Goal: Contribute content: Contribute content

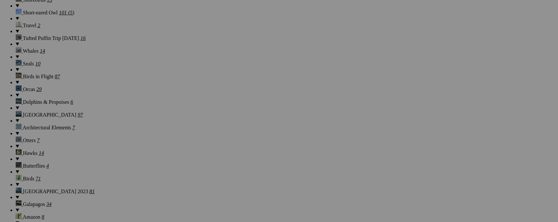
scroll to position [664, 0]
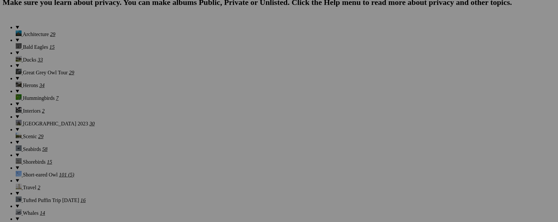
scroll to position [664, 0]
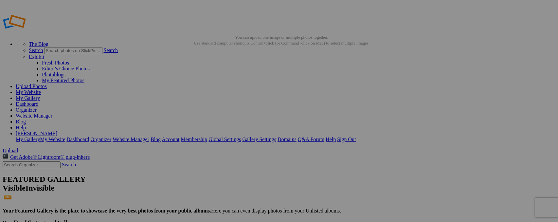
type input "_"
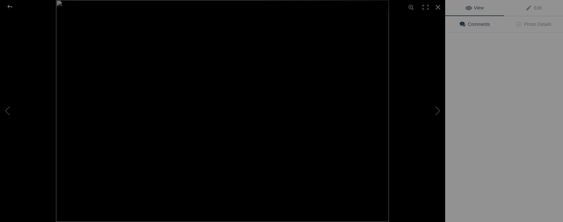
type input "Cheetah, Zimanga"
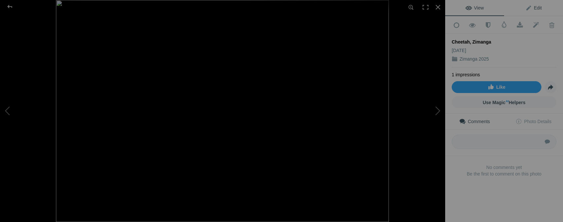
click at [539, 9] on link "Edit" at bounding box center [533, 8] width 59 height 16
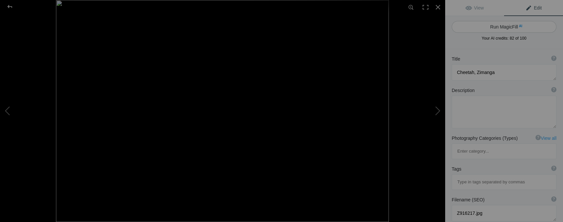
click at [514, 27] on button "Run MagicFill AI" at bounding box center [504, 27] width 105 height 12
type textarea "Majestic Cheetah Close-Up at Zimanga Wildlife Reserve"
type textarea "This stunning close-up captures the fierce beauty of a cheetah at Zimanga Wildl…"
type textarea "majestic-cheetah-close-up-zimanga.jpg"
type textarea "Close-up of a cheetah with a spotted coat and remnants of food on its face, set…"
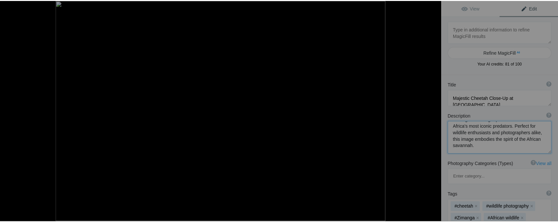
scroll to position [75, 0]
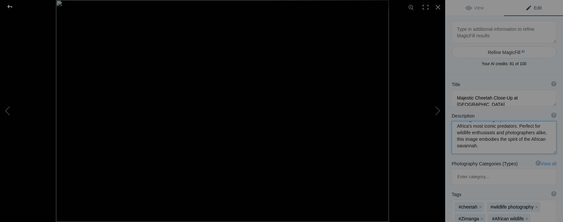
click at [8, 8] on div at bounding box center [10, 6] width 24 height 13
